Goal: Task Accomplishment & Management: Use online tool/utility

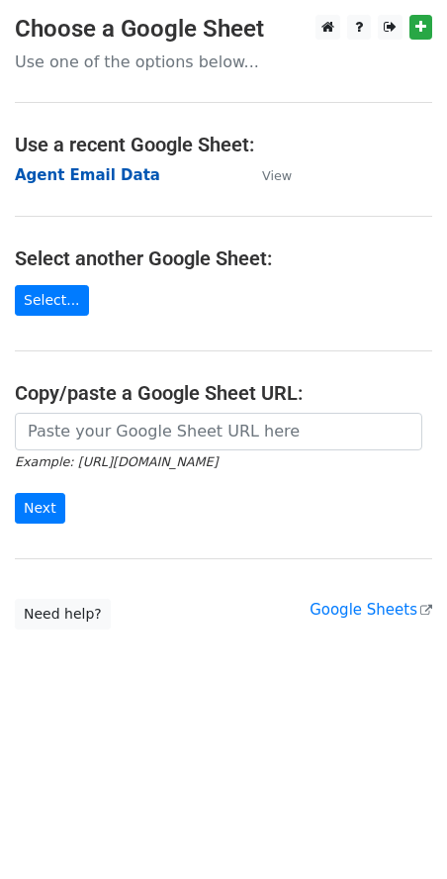
click at [34, 175] on strong "Agent Email Data" at bounding box center [87, 175] width 145 height 18
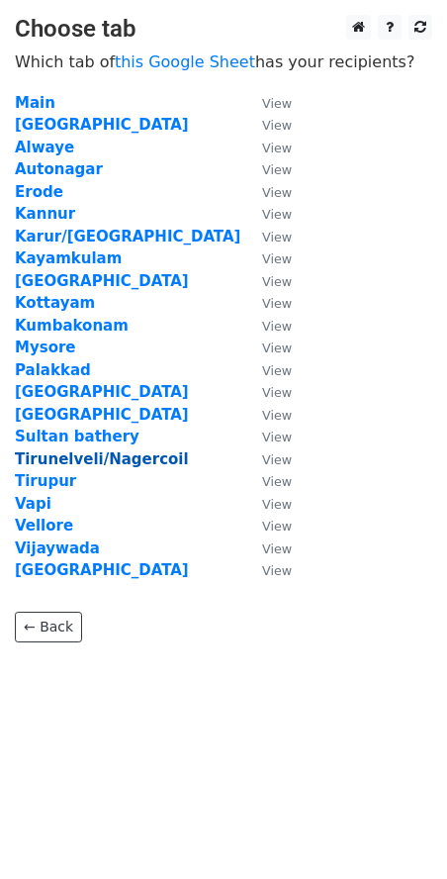
click at [86, 461] on strong "Tirunelveli/Nagercoil" at bounding box center [102, 459] width 174 height 18
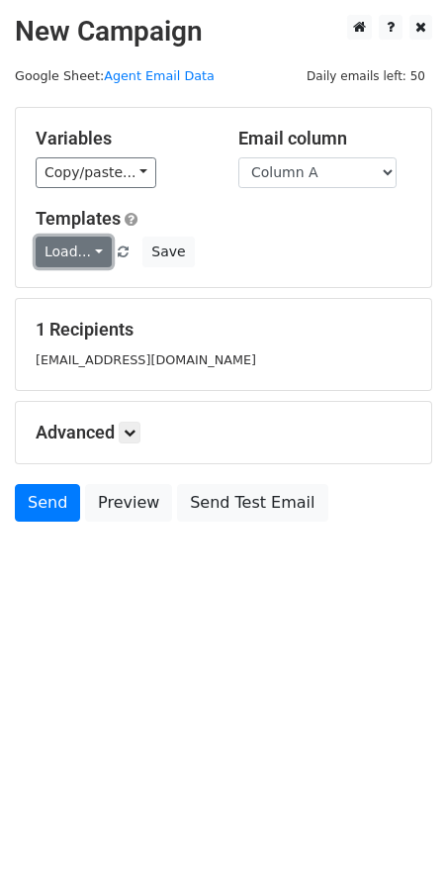
click at [77, 262] on link "Load..." at bounding box center [74, 252] width 76 height 31
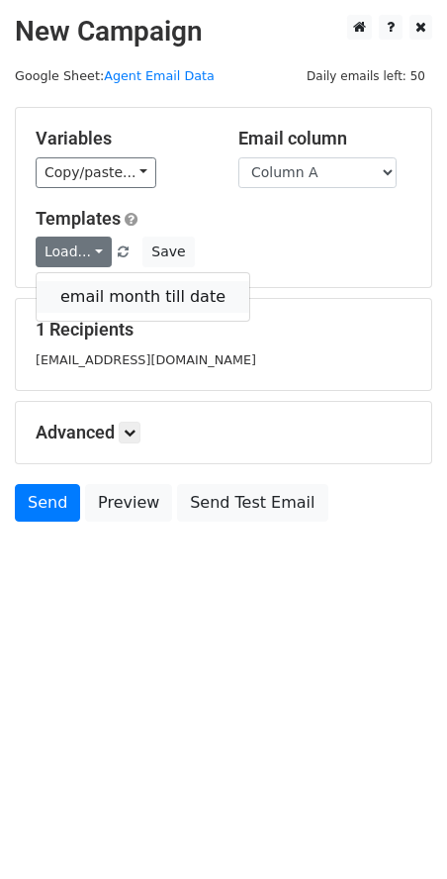
click at [92, 290] on link "email month till date" at bounding box center [143, 297] width 213 height 32
